Goal: Task Accomplishment & Management: Manage account settings

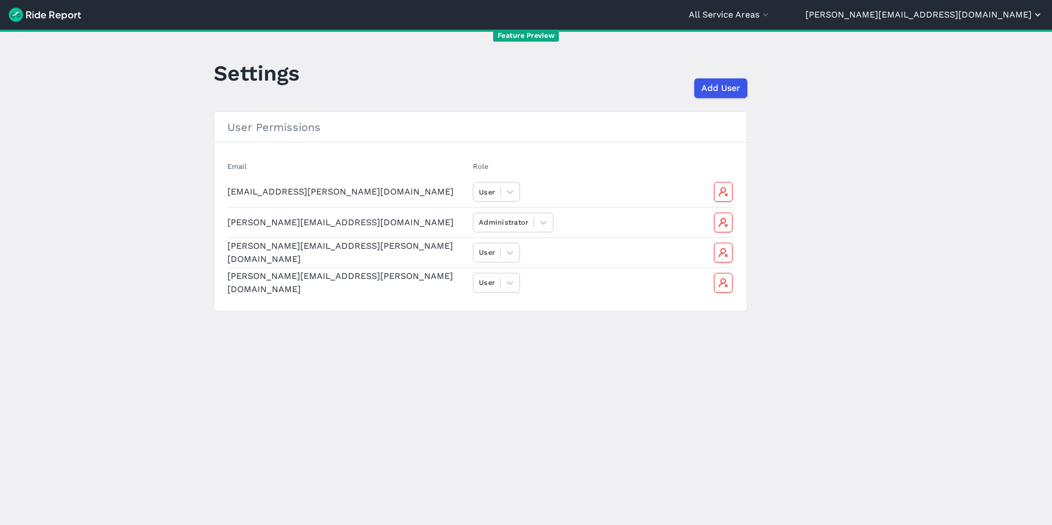
click at [993, 17] on button "[PERSON_NAME][EMAIL_ADDRESS][DOMAIN_NAME]" at bounding box center [924, 14] width 238 height 13
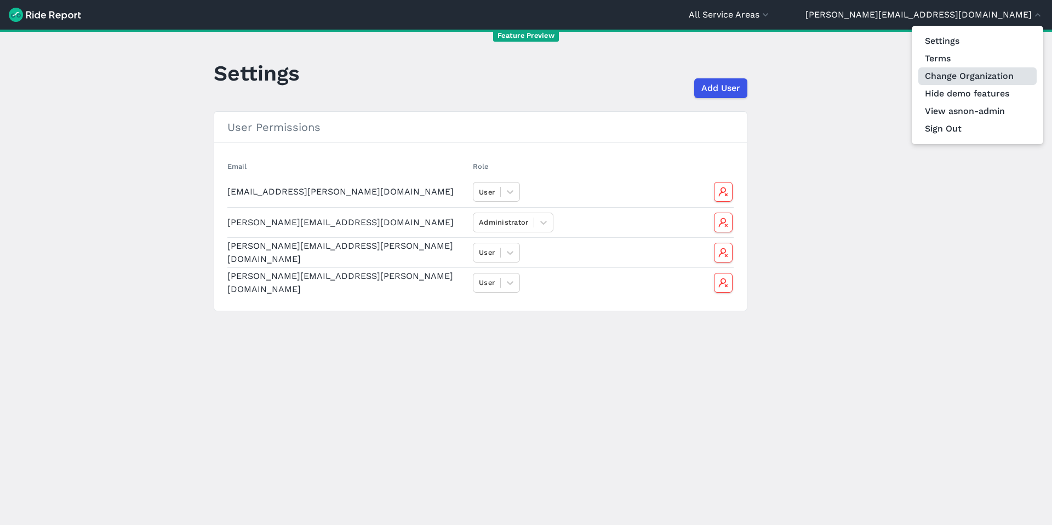
click at [966, 78] on link "Change Organization" at bounding box center [977, 76] width 118 height 18
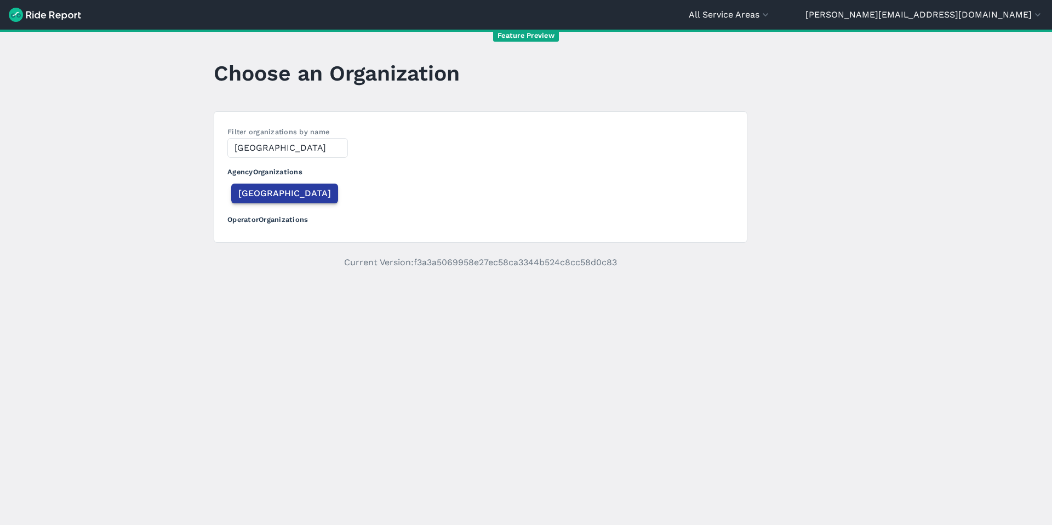
type input "[GEOGRAPHIC_DATA]"
click at [260, 199] on span "[GEOGRAPHIC_DATA]" at bounding box center [284, 193] width 93 height 13
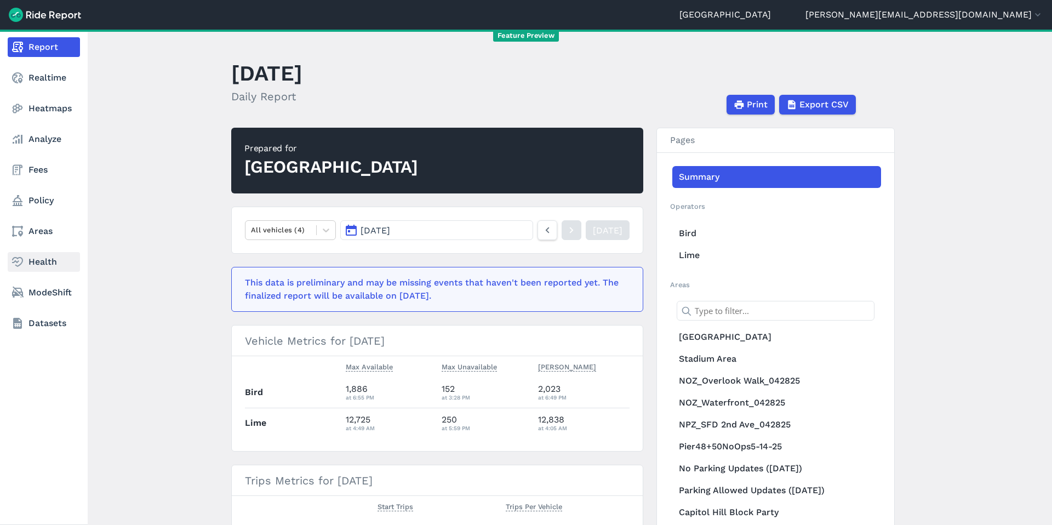
click at [28, 260] on link "Health" at bounding box center [44, 262] width 72 height 20
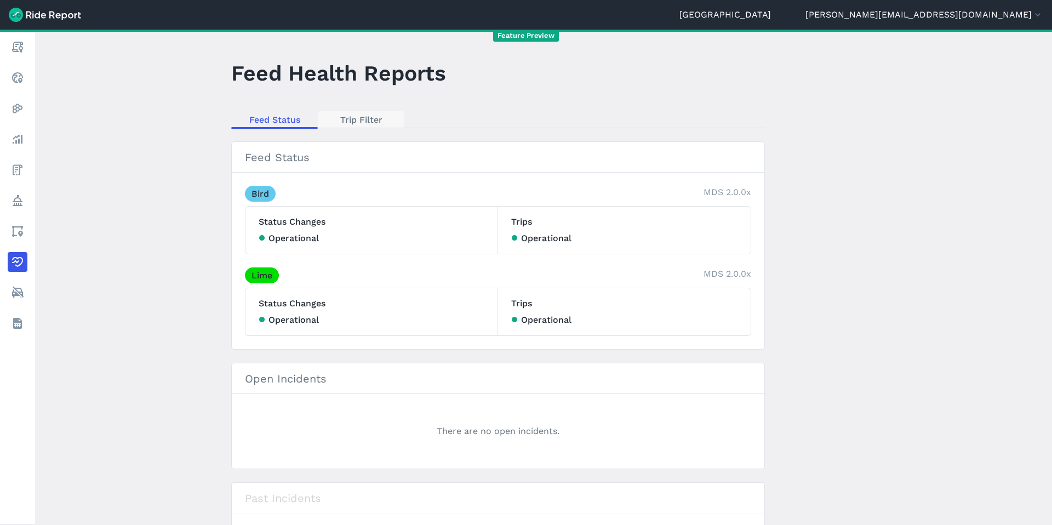
click at [364, 124] on link "Trip Filter" at bounding box center [361, 119] width 87 height 16
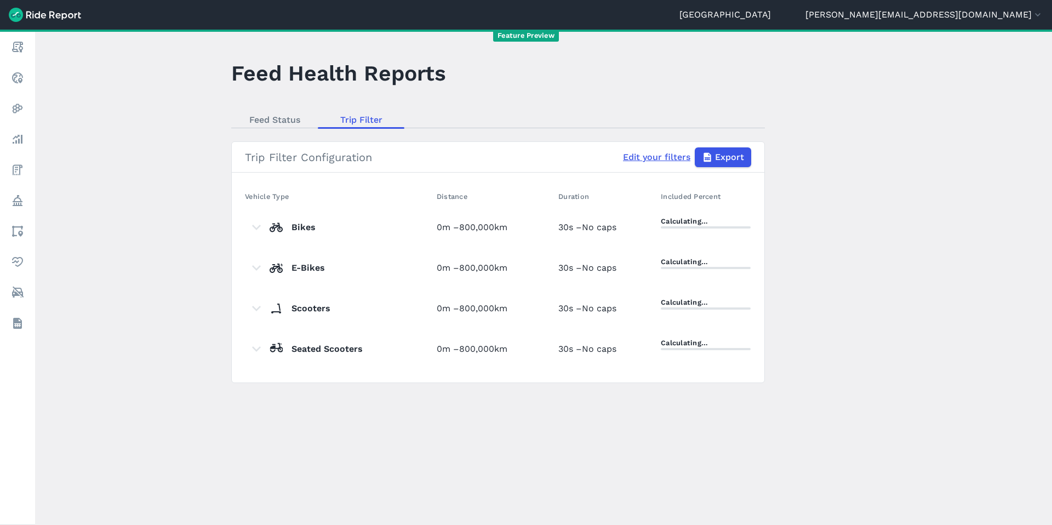
click at [667, 155] on link "Edit your filters" at bounding box center [656, 157] width 67 height 13
select select "meters"
select select "kilometers"
select select "seconds"
select select "meters"
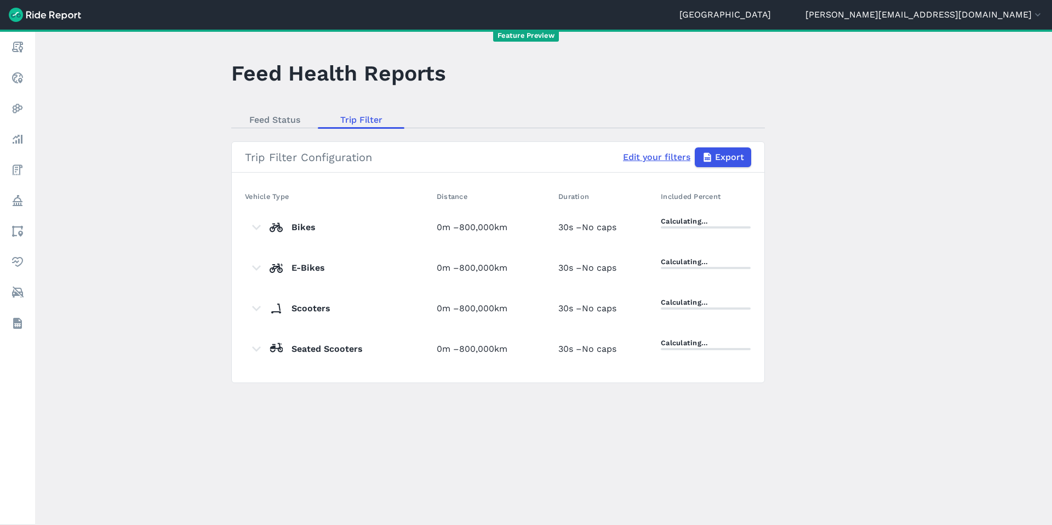
select select "kilometers"
select select "seconds"
select select "meters"
select select "kilometers"
select select "seconds"
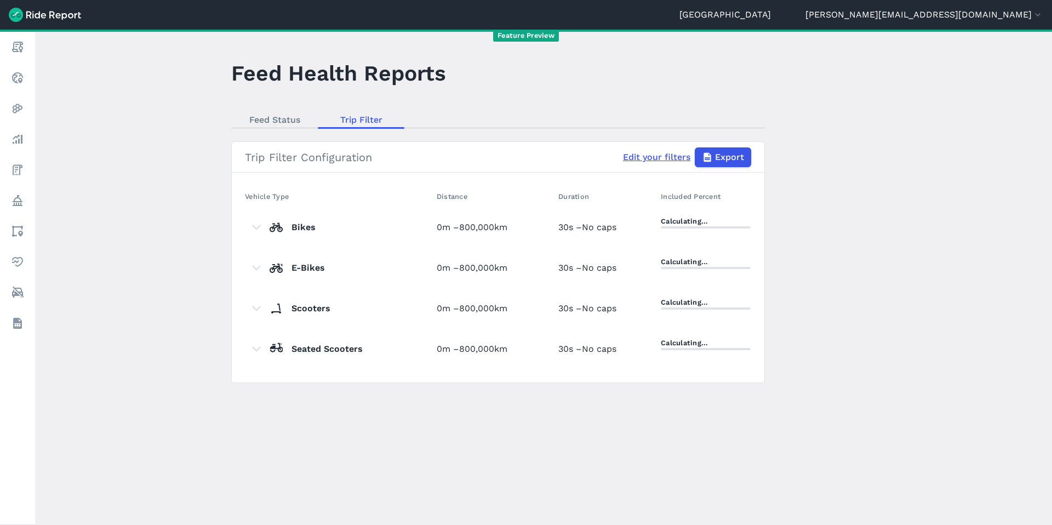
select select "meters"
select select "kilometers"
select select "seconds"
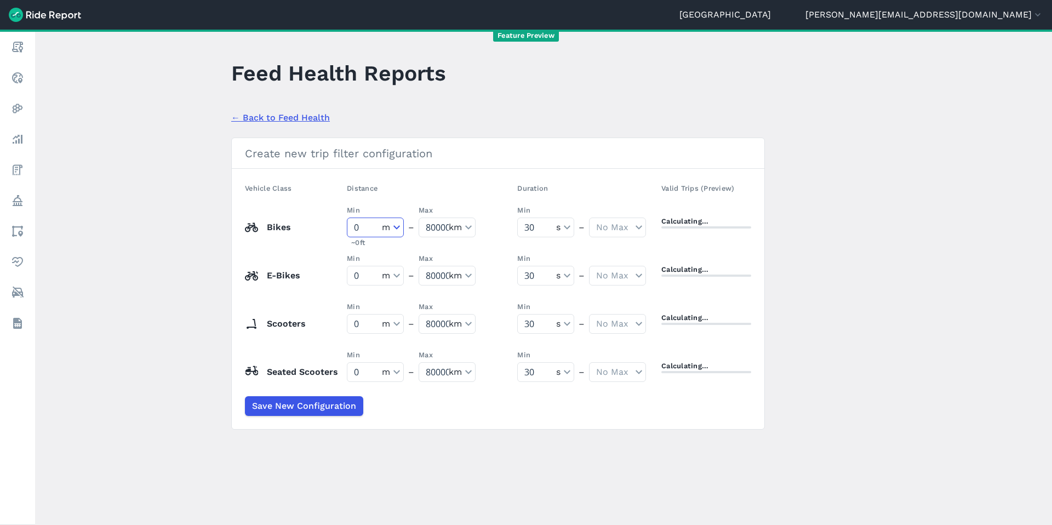
click at [403, 224] on select "No Min meters kilometers" at bounding box center [375, 227] width 56 height 19
click at [357, 218] on select "No Min meters kilometers" at bounding box center [375, 227] width 56 height 19
click at [370, 226] on input "0" at bounding box center [364, 227] width 35 height 19
type input "1"
click at [372, 279] on input "0" at bounding box center [364, 275] width 35 height 19
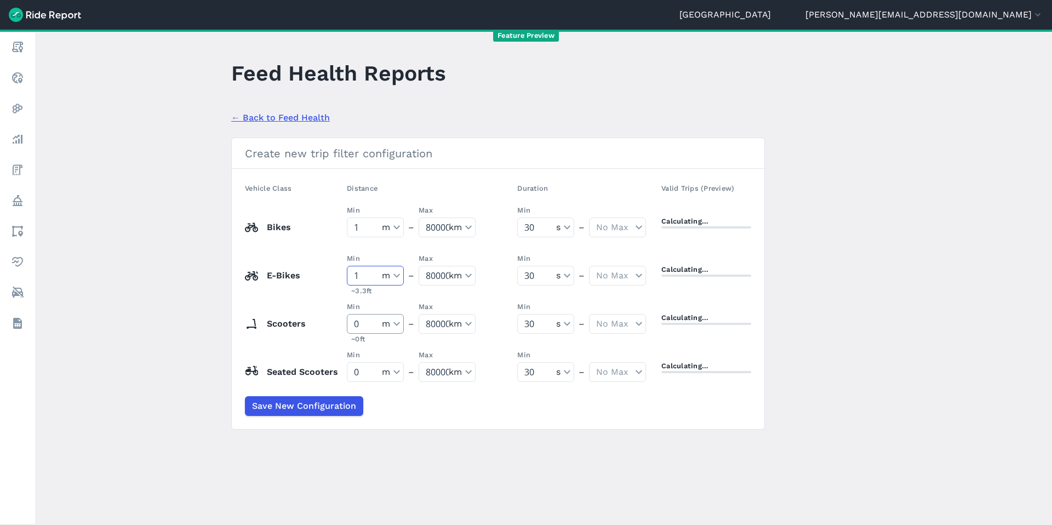
type input "1"
drag, startPoint x: 371, startPoint y: 323, endPoint x: 357, endPoint y: 323, distance: 13.7
click at [358, 323] on input "0" at bounding box center [364, 323] width 35 height 19
type input "1"
drag, startPoint x: 371, startPoint y: 374, endPoint x: 352, endPoint y: 374, distance: 19.2
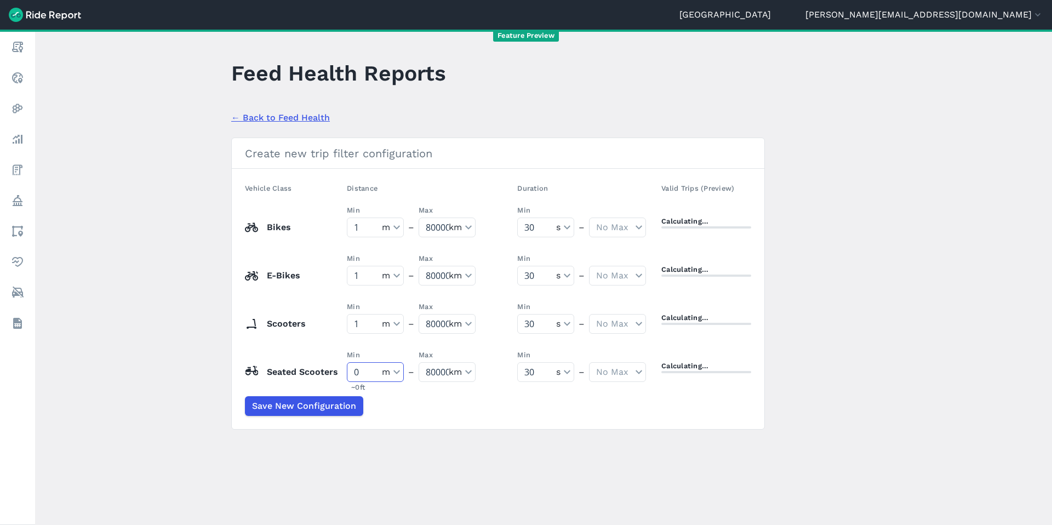
click at [354, 374] on td "Min 0 No Min meters kilometers m ~ 0 ft – Max 800000 No Max meters kilometers k…" at bounding box center [427, 372] width 170 height 48
type input "1"
click at [200, 259] on main "Feed Health Reports Back to Feed Health Create new trip filter configuration Ve…" at bounding box center [543, 277] width 1017 height 495
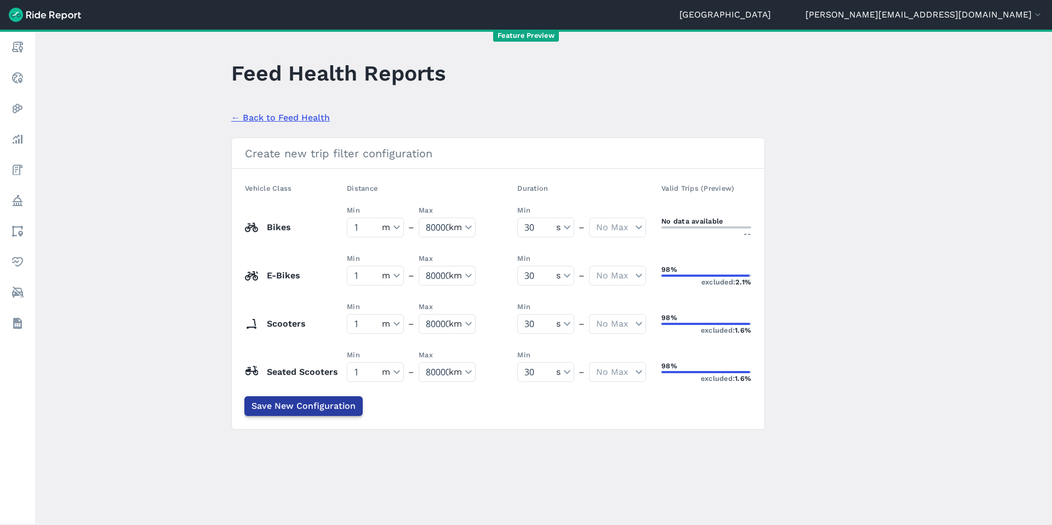
click at [300, 406] on span "Save New Configuration" at bounding box center [303, 405] width 104 height 13
